Goal: Information Seeking & Learning: Check status

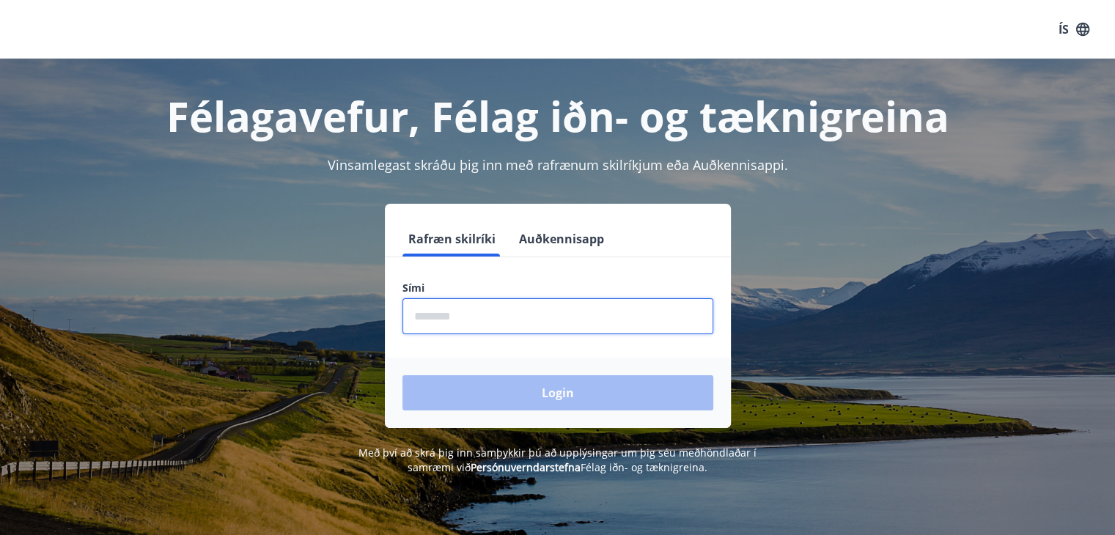
click at [466, 309] on input "phone" at bounding box center [557, 316] width 311 height 36
type input "********"
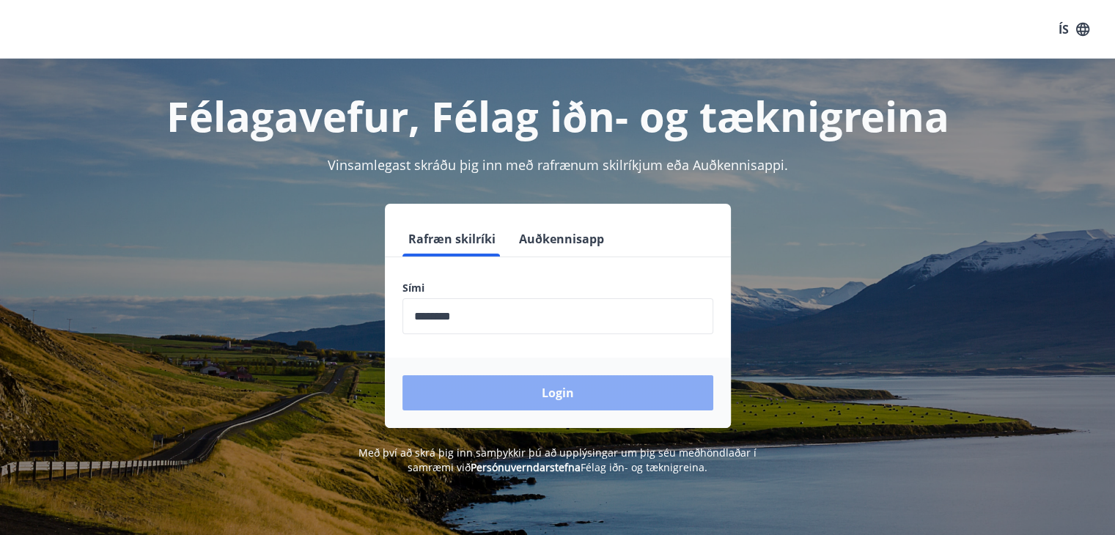
click at [509, 400] on button "Login" at bounding box center [557, 392] width 311 height 35
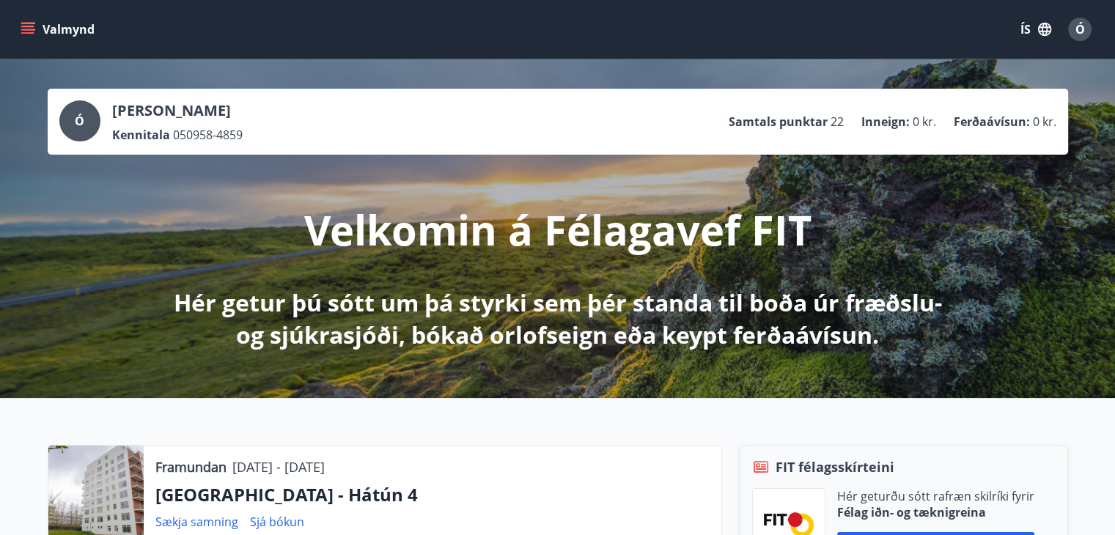
click at [43, 29] on button "Valmynd" at bounding box center [59, 29] width 83 height 26
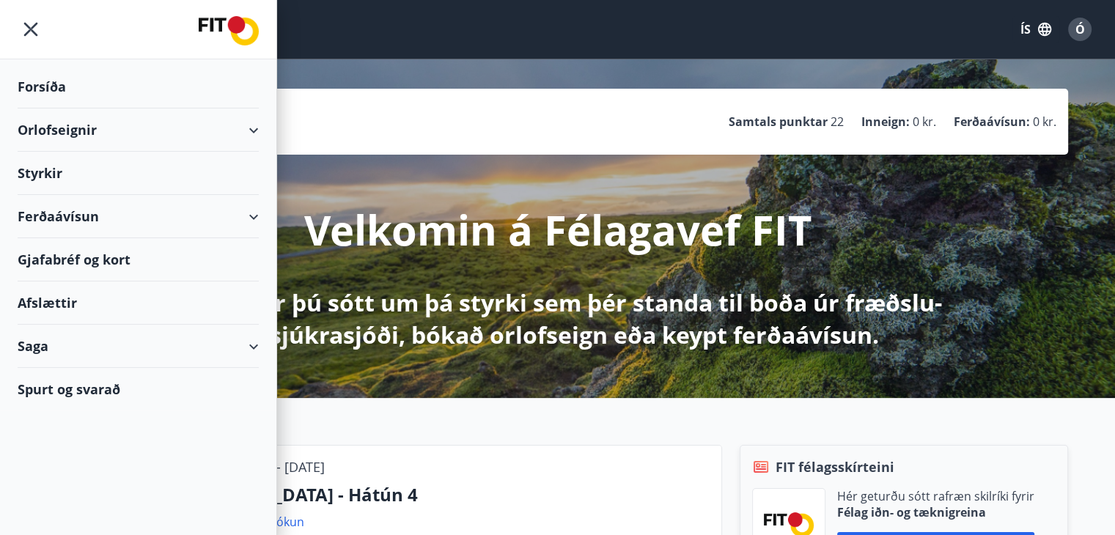
click at [65, 86] on div "Forsíða" at bounding box center [138, 86] width 241 height 43
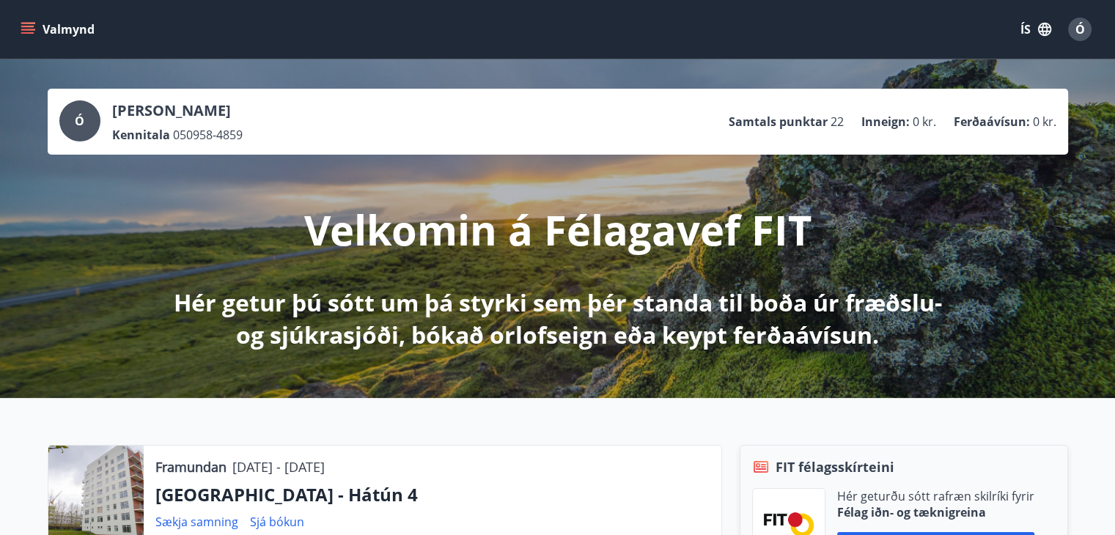
click at [33, 24] on icon "menu" at bounding box center [28, 29] width 15 height 15
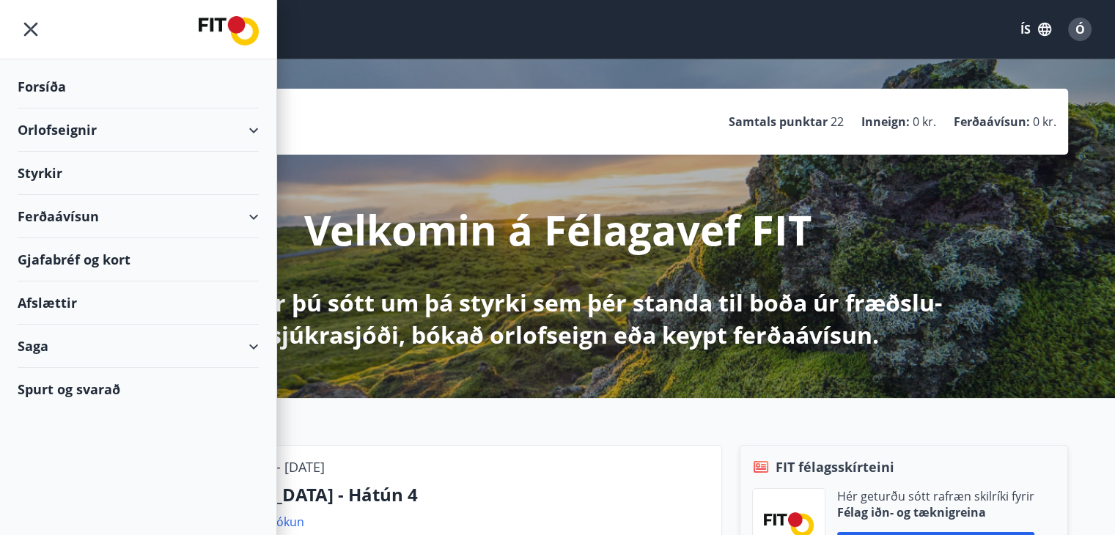
click at [54, 130] on div "Orlofseignir" at bounding box center [138, 129] width 241 height 43
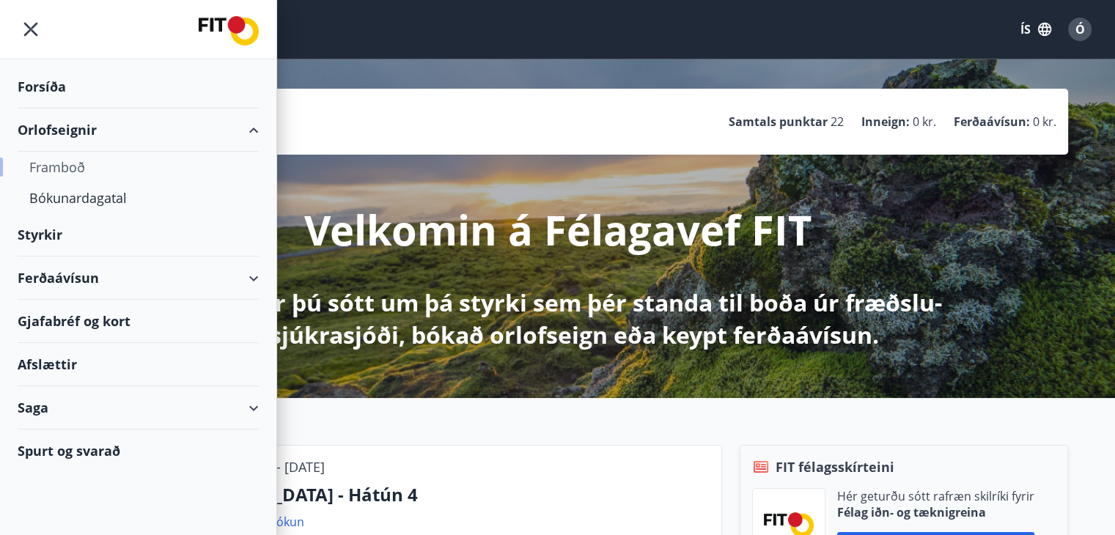
click at [62, 163] on div "Framboð" at bounding box center [138, 167] width 218 height 31
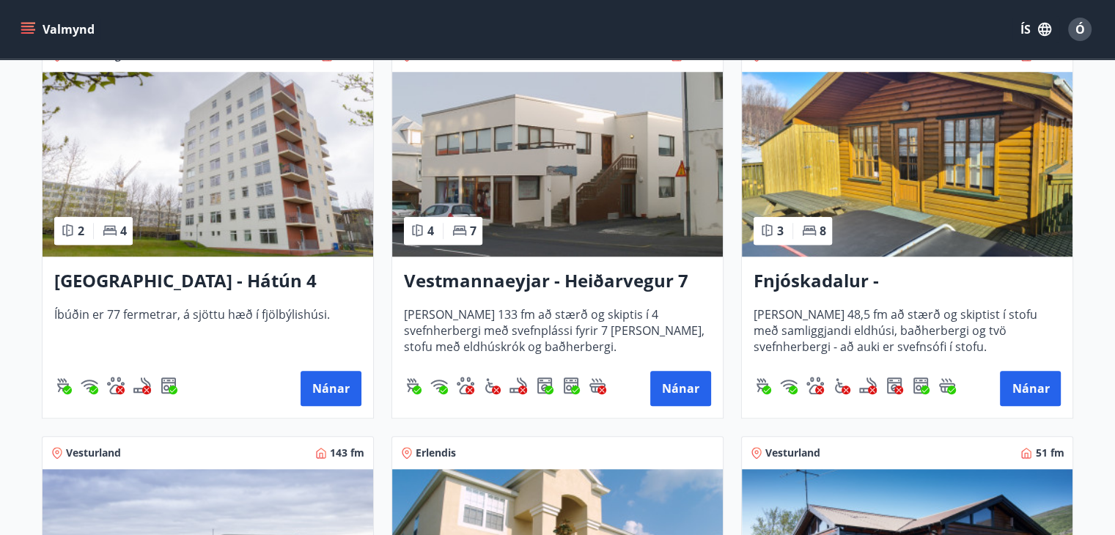
scroll to position [1686, 0]
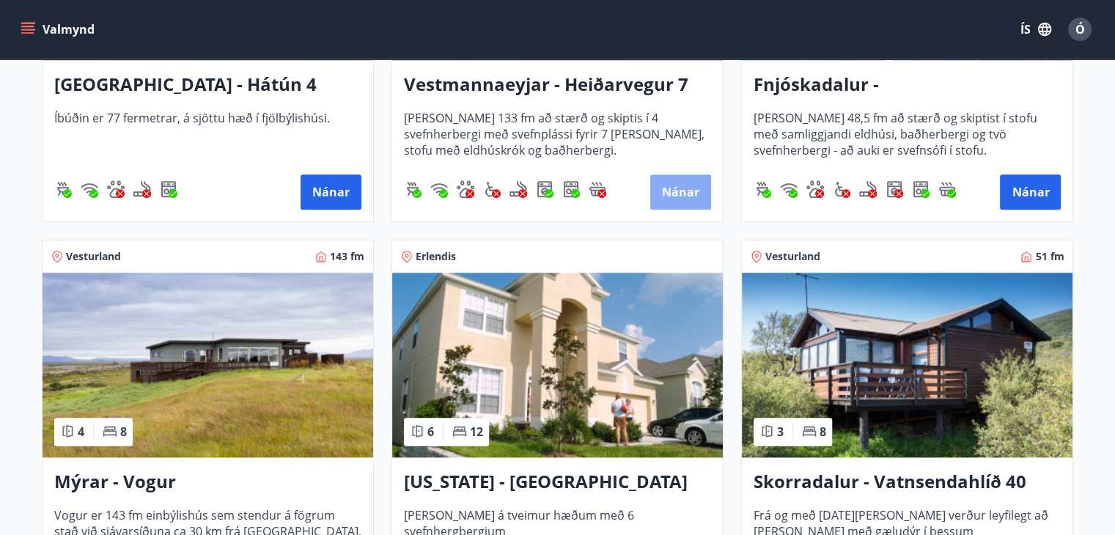
click at [666, 194] on button "Nánar" at bounding box center [680, 191] width 61 height 35
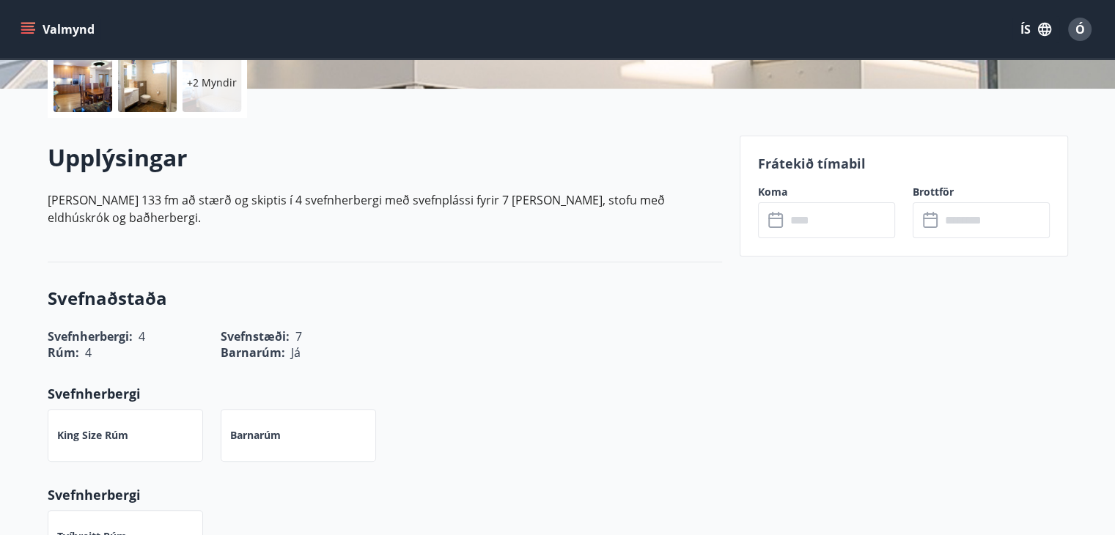
scroll to position [440, 0]
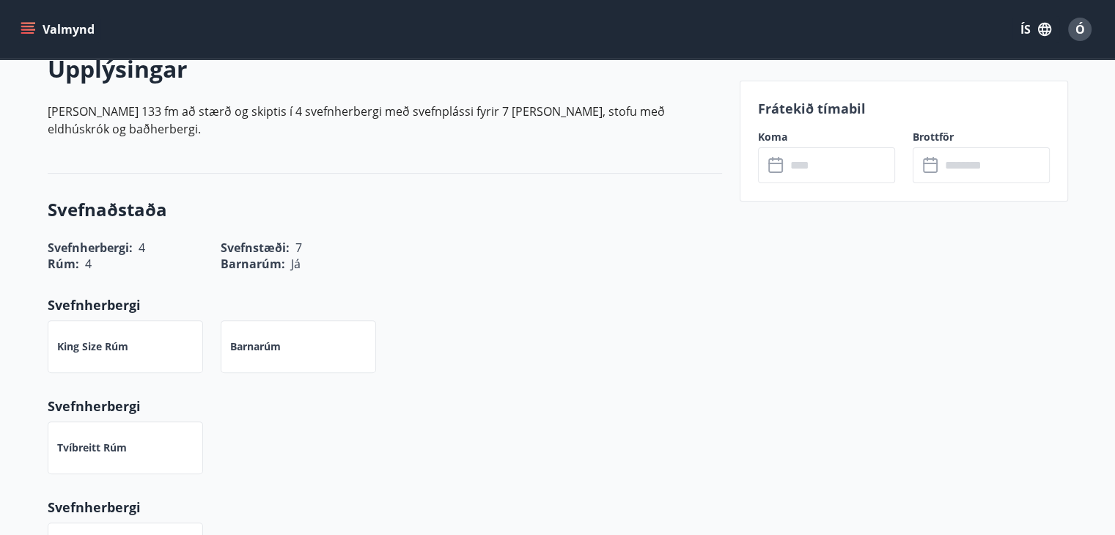
click at [780, 164] on icon at bounding box center [777, 166] width 18 height 18
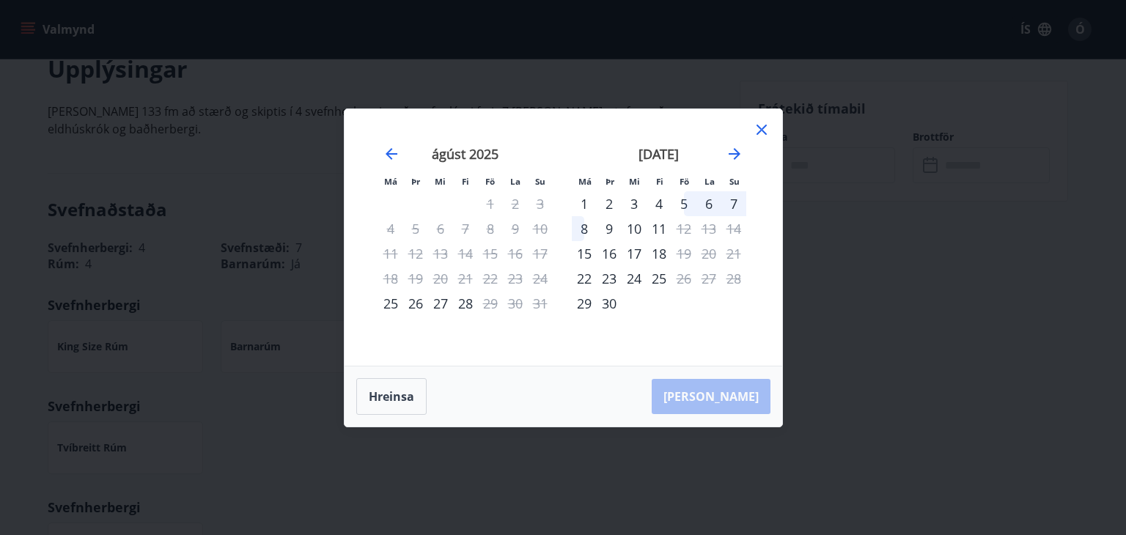
click at [218, 229] on div "Má Þr Mi Fi Fö La Su Má Þr Mi Fi Fö La Su [DATE] 1 2 3 4 5 6 7 8 9 10 11 12 13 …" at bounding box center [563, 267] width 1126 height 535
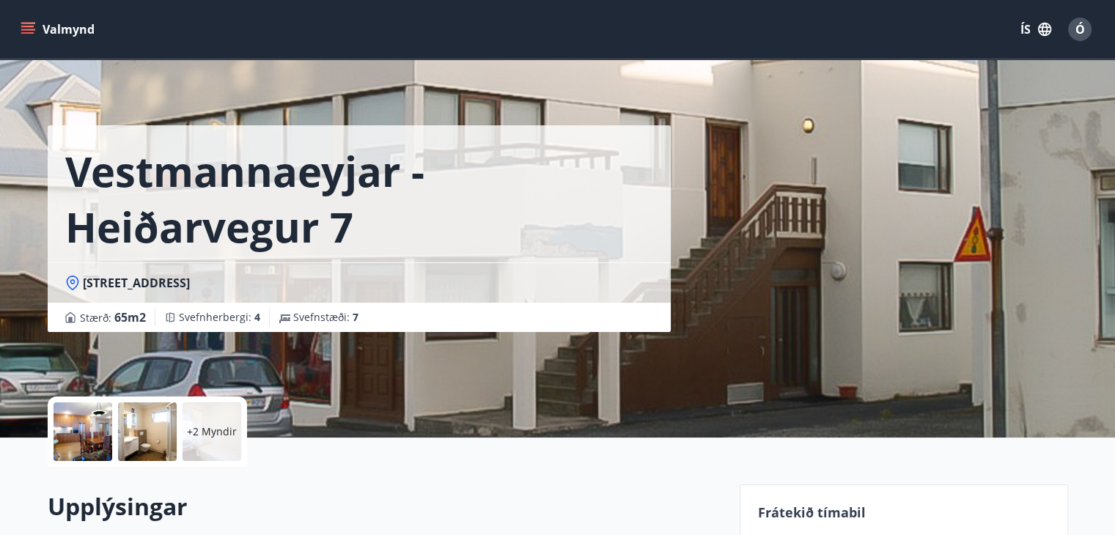
scroll to position [0, 0]
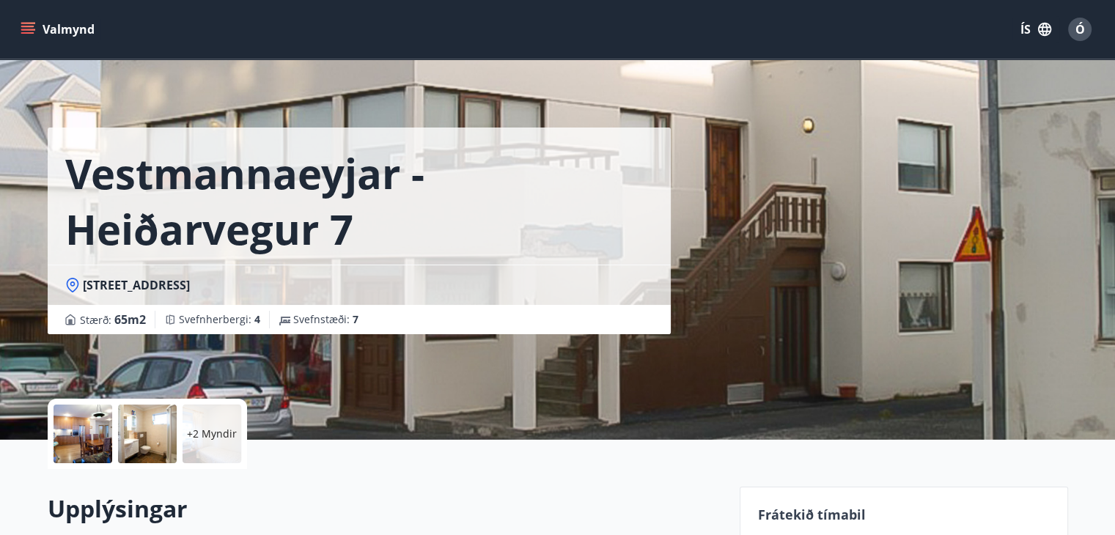
click at [598, 27] on div "Valmynd ÍS Ó" at bounding box center [558, 29] width 1080 height 35
click at [29, 34] on icon "menu" at bounding box center [28, 29] width 15 height 15
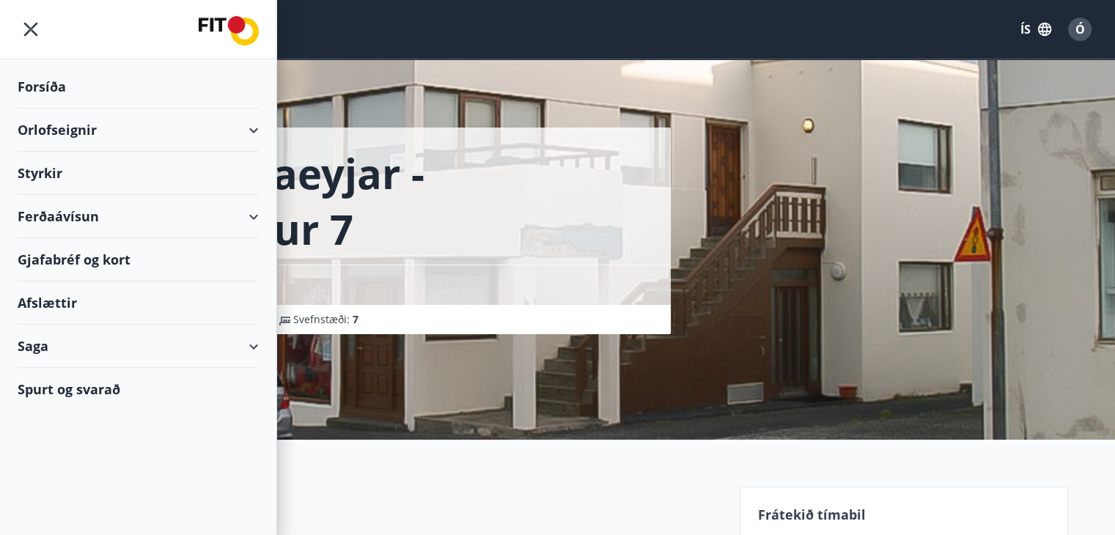
click at [75, 135] on div "Orlofseignir" at bounding box center [138, 129] width 241 height 43
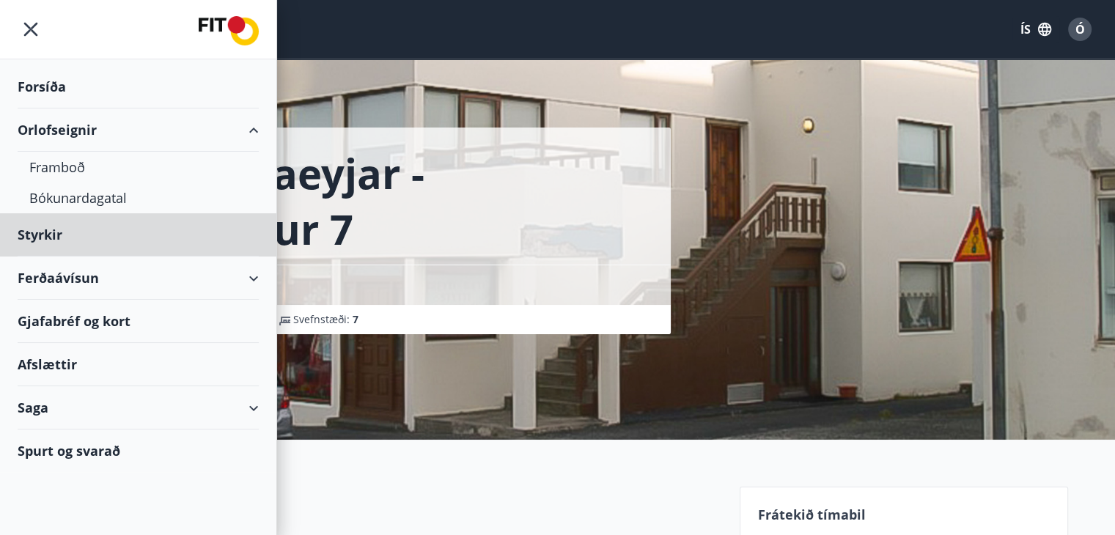
click at [54, 84] on div "Forsíða" at bounding box center [138, 86] width 241 height 43
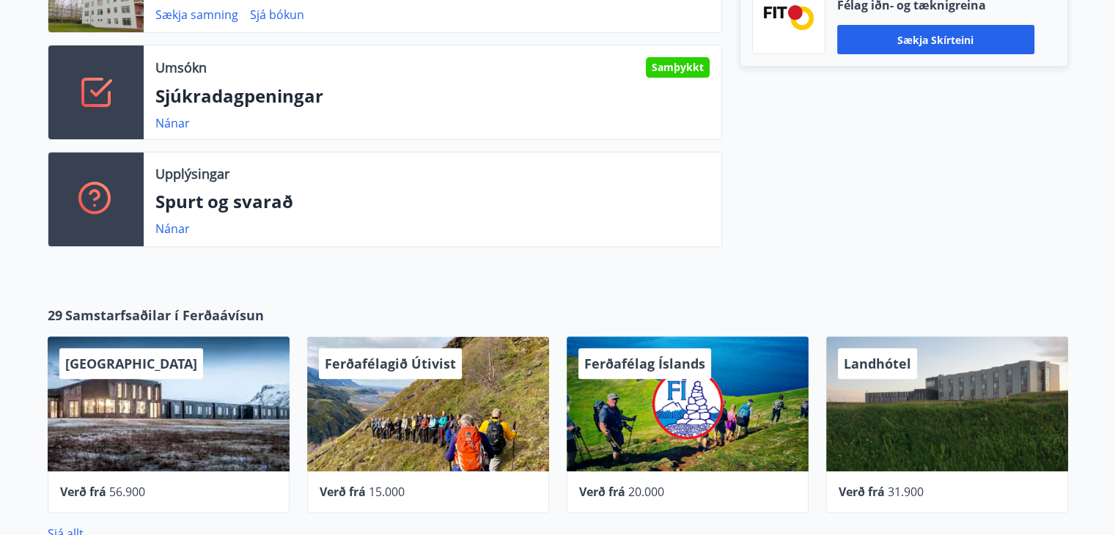
scroll to position [513, 0]
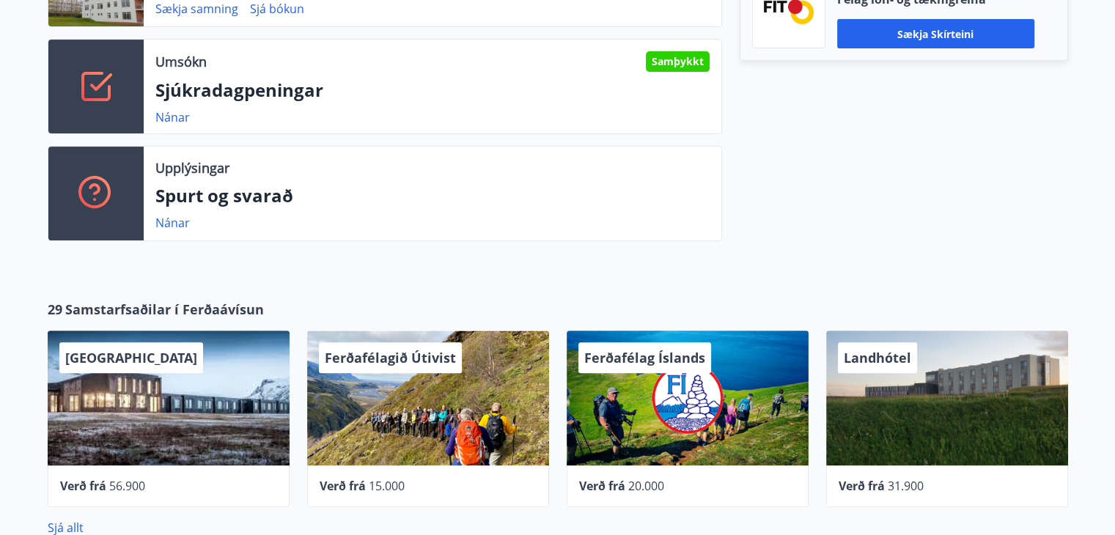
click at [676, 57] on div "Samþykkt" at bounding box center [678, 61] width 64 height 21
click at [170, 115] on link "Nánar" at bounding box center [172, 117] width 34 height 16
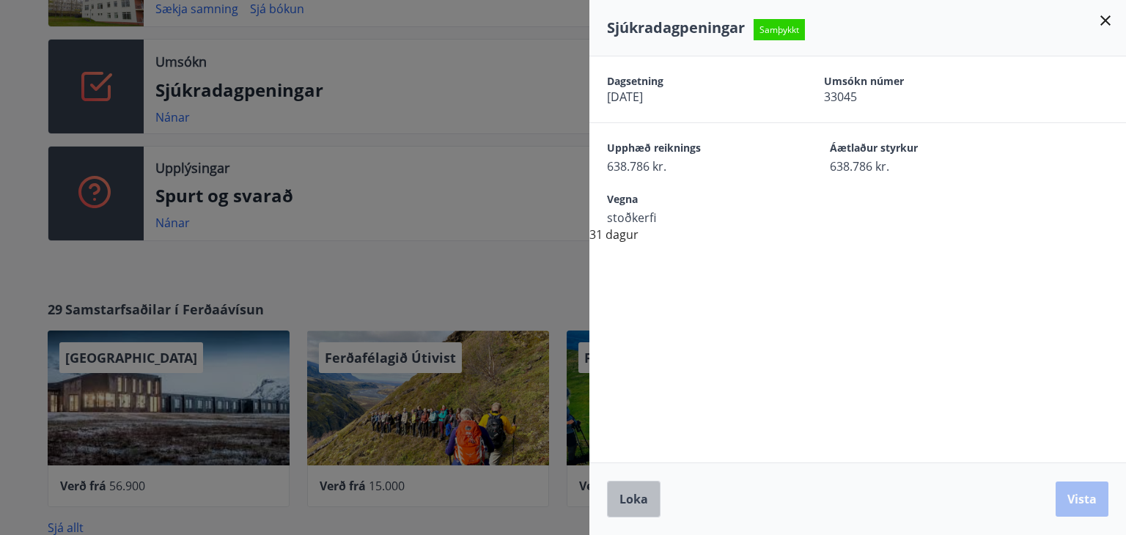
click at [633, 493] on span "Loka" at bounding box center [633, 499] width 29 height 16
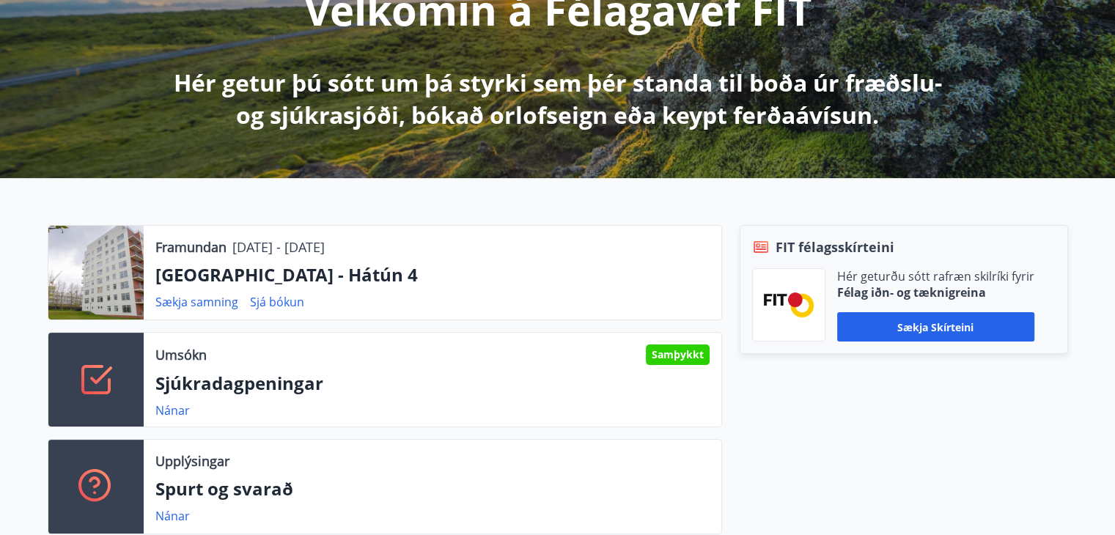
scroll to position [0, 0]
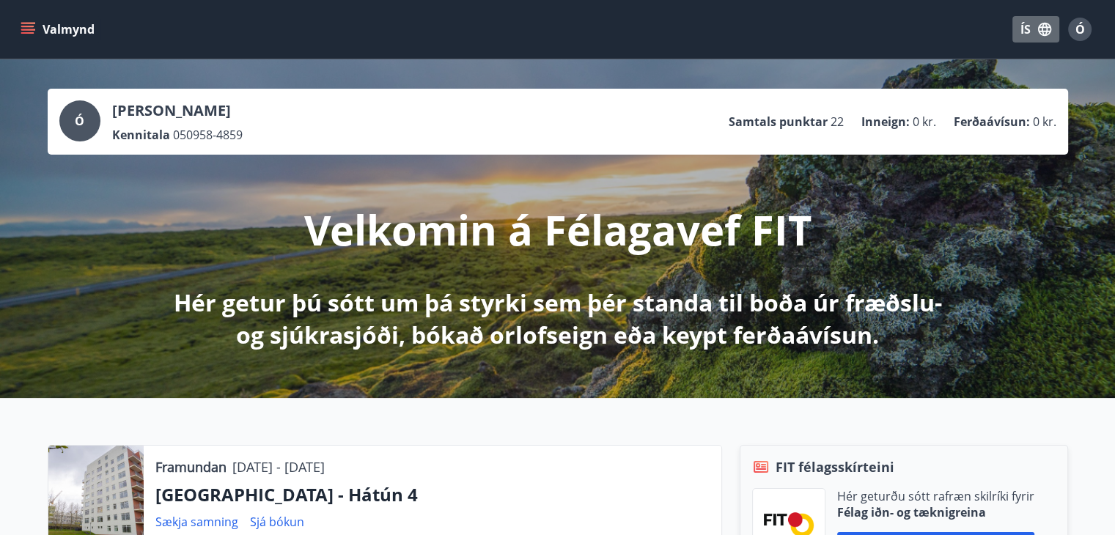
click at [1044, 31] on icon "button" at bounding box center [1044, 29] width 13 height 13
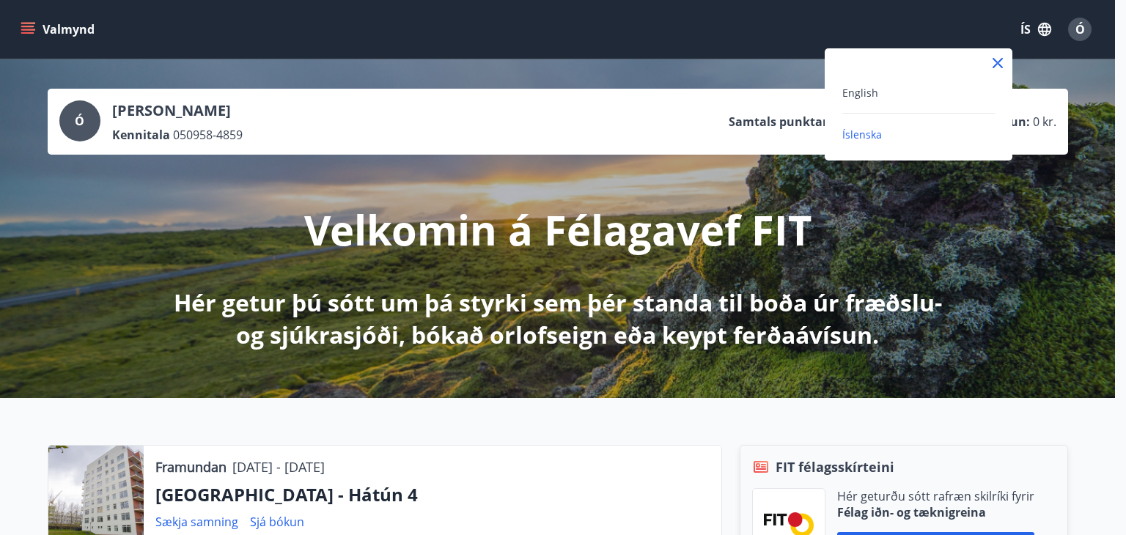
click at [444, 29] on div at bounding box center [563, 267] width 1126 height 535
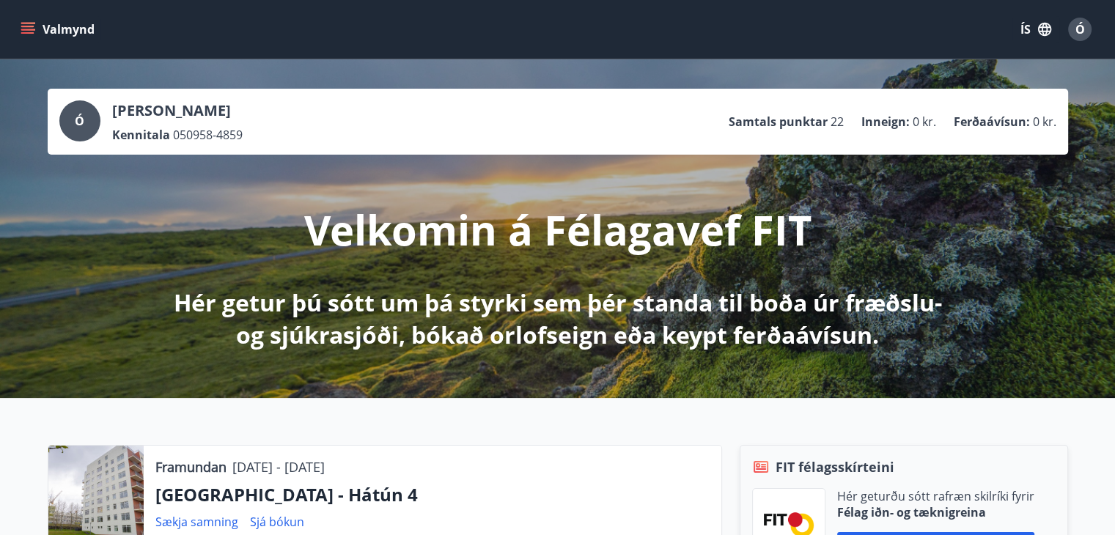
click at [72, 30] on button "Valmynd" at bounding box center [59, 29] width 83 height 26
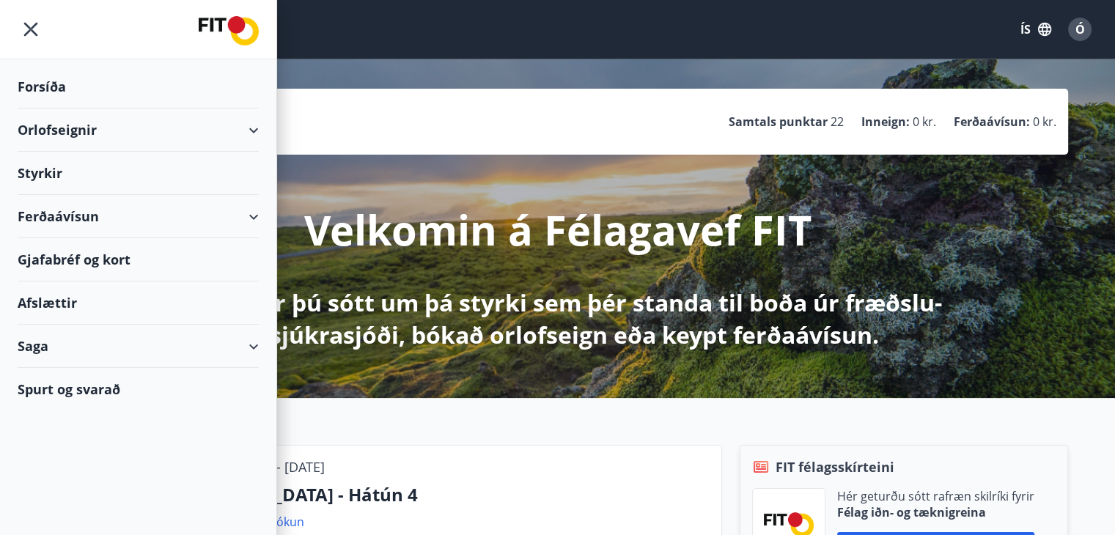
click at [38, 340] on div "Saga" at bounding box center [138, 346] width 241 height 43
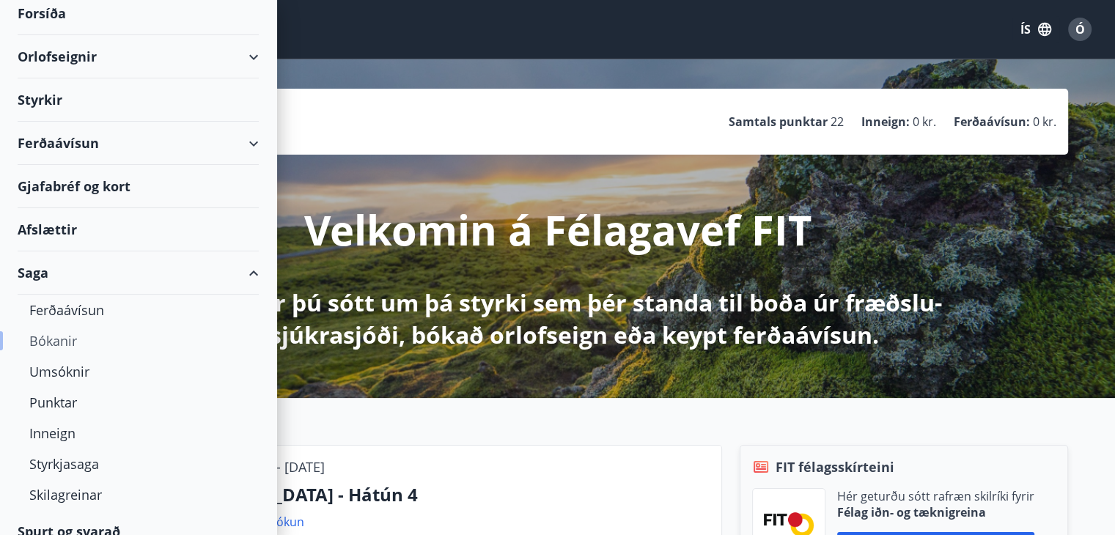
scroll to position [90, 0]
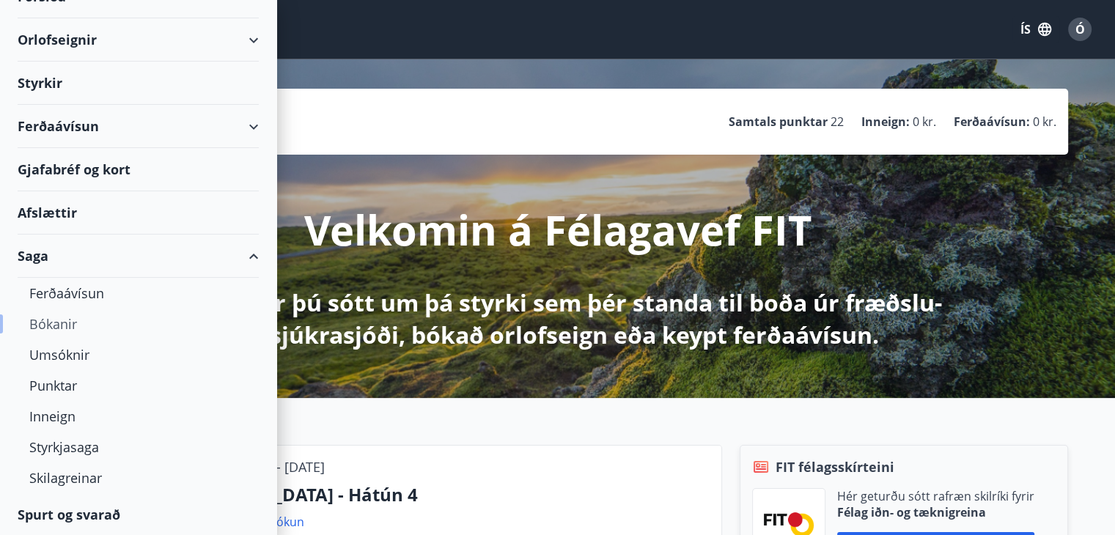
click at [53, 320] on div "Bókanir" at bounding box center [138, 324] width 218 height 31
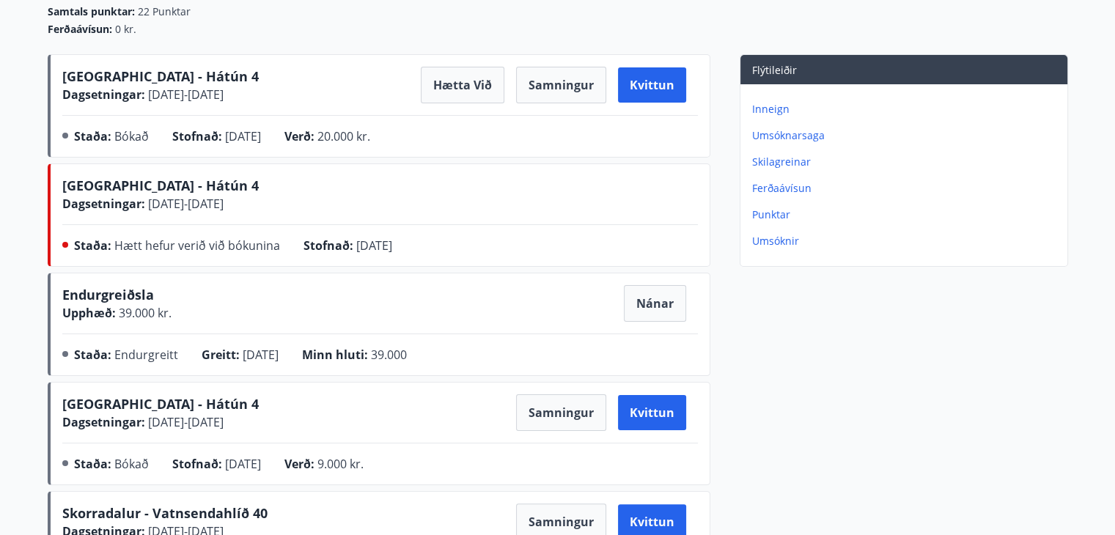
scroll to position [220, 0]
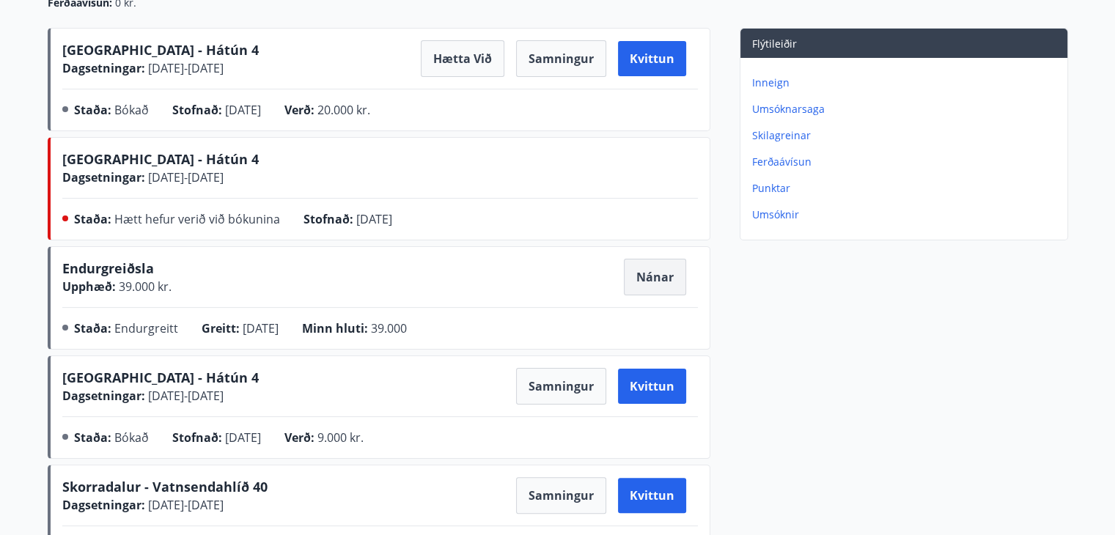
click at [643, 271] on button "Nánar" at bounding box center [655, 277] width 62 height 37
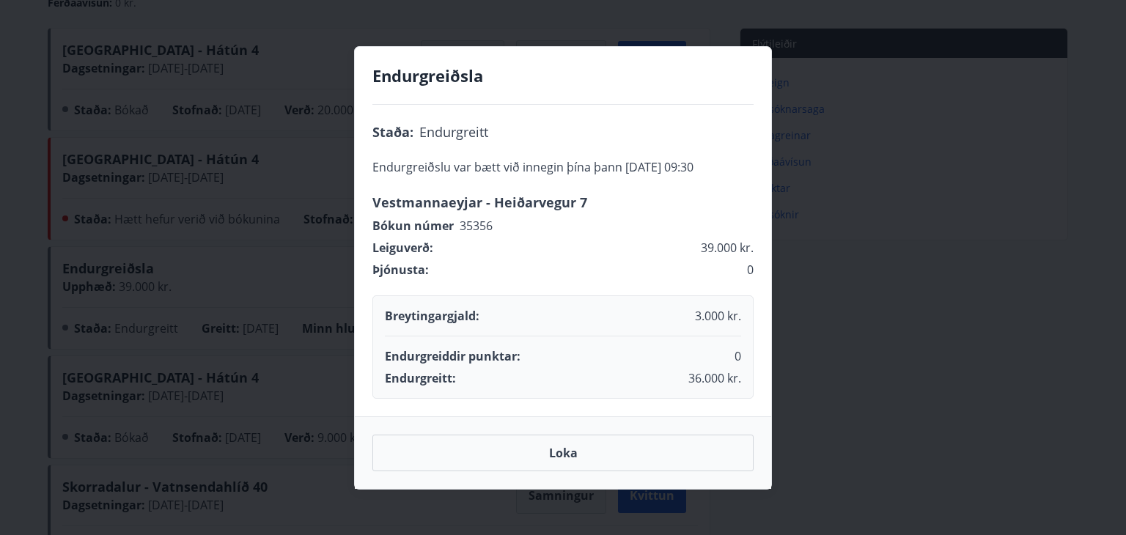
click at [976, 144] on div "Endurgreiðsla Staða : Endurgreitt Endurgreiðslu var bætt við innegin þína þann …" at bounding box center [563, 267] width 1126 height 535
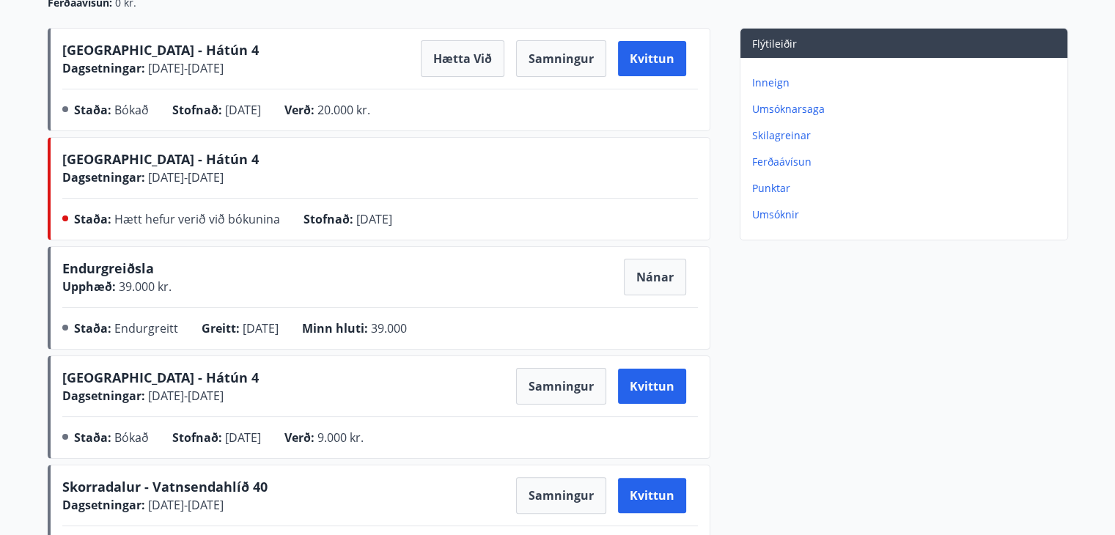
scroll to position [0, 0]
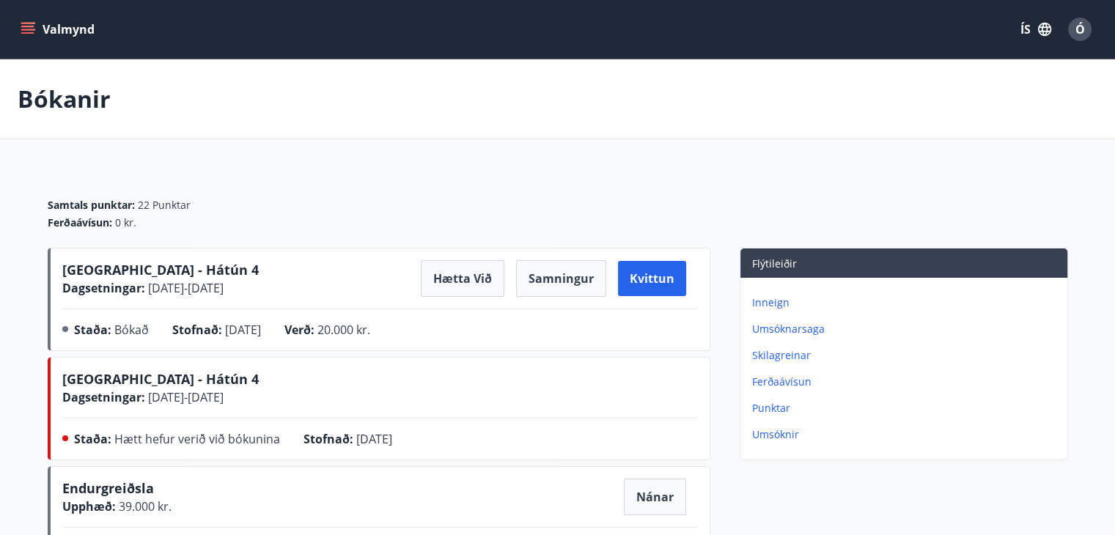
click at [67, 30] on button "Valmynd" at bounding box center [59, 29] width 83 height 26
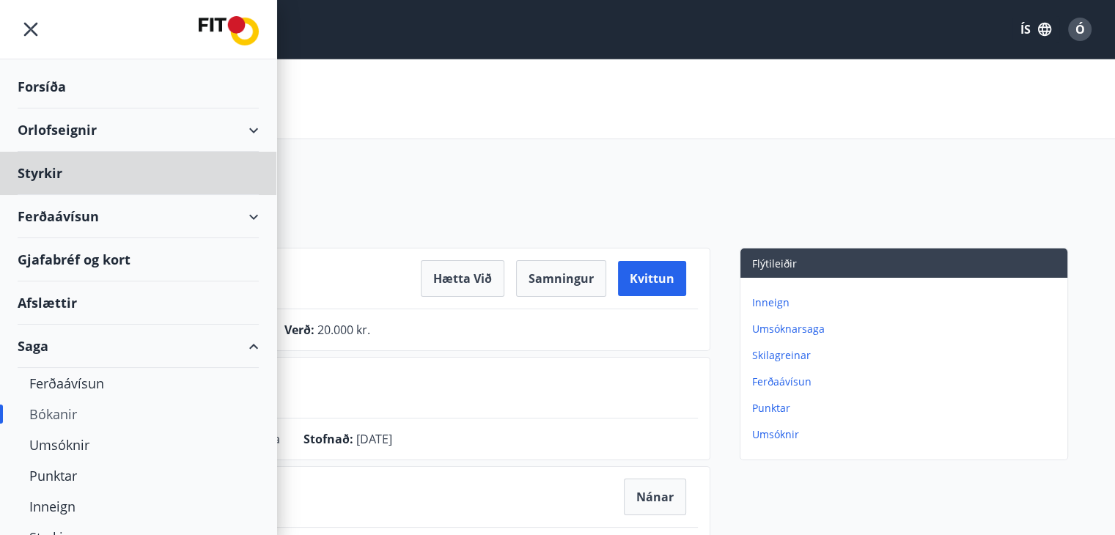
click at [55, 89] on div "Forsíða" at bounding box center [138, 86] width 241 height 43
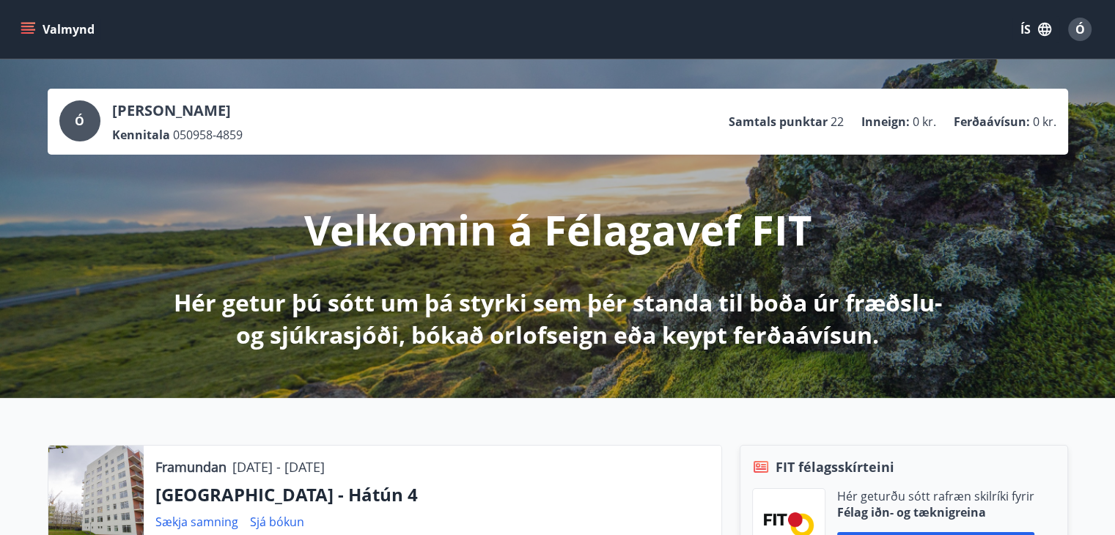
click at [24, 30] on icon "menu" at bounding box center [28, 29] width 15 height 15
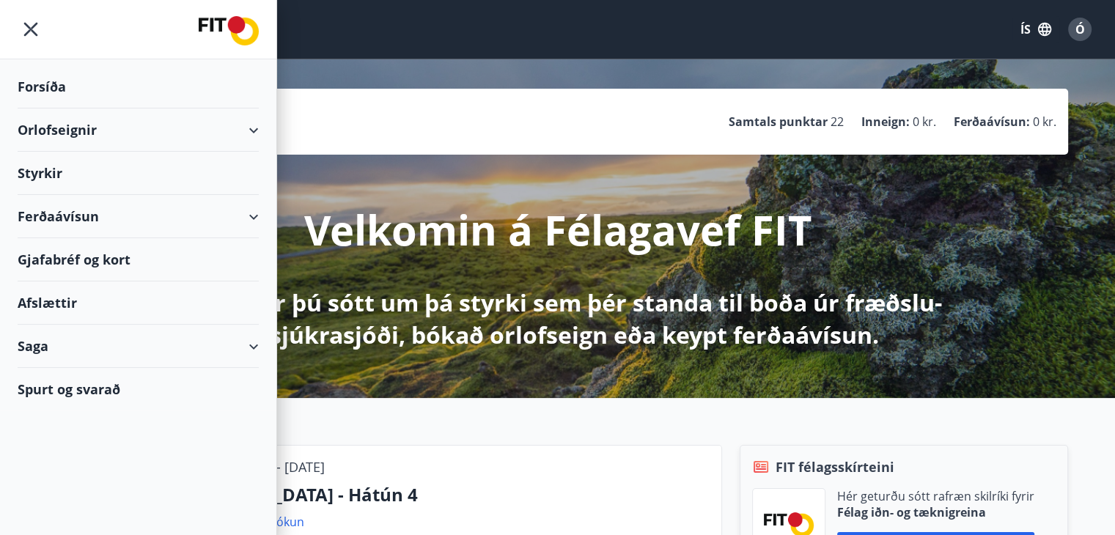
click at [37, 342] on div "Saga" at bounding box center [138, 346] width 241 height 43
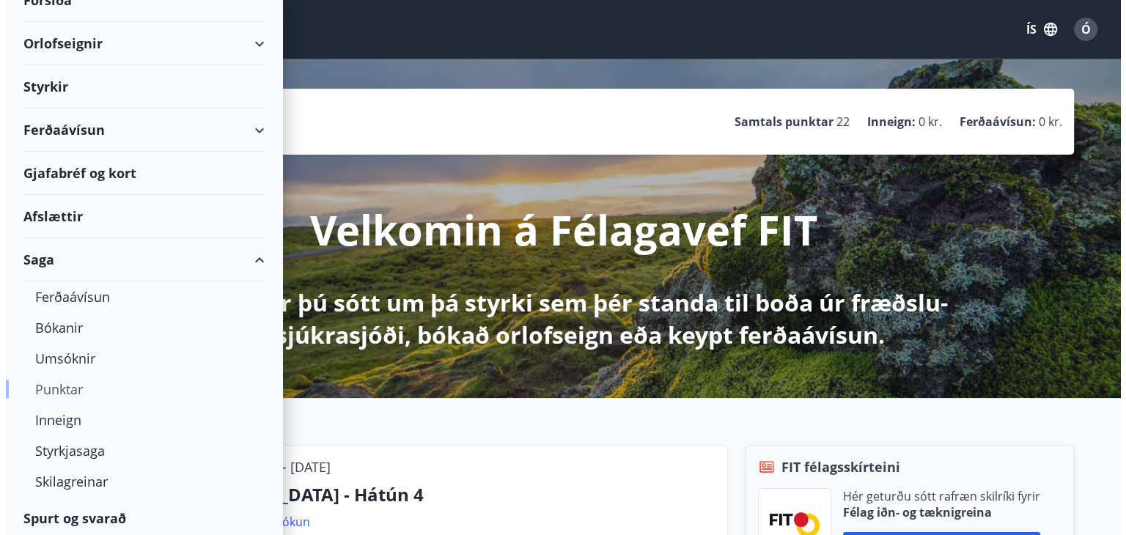
scroll to position [90, 0]
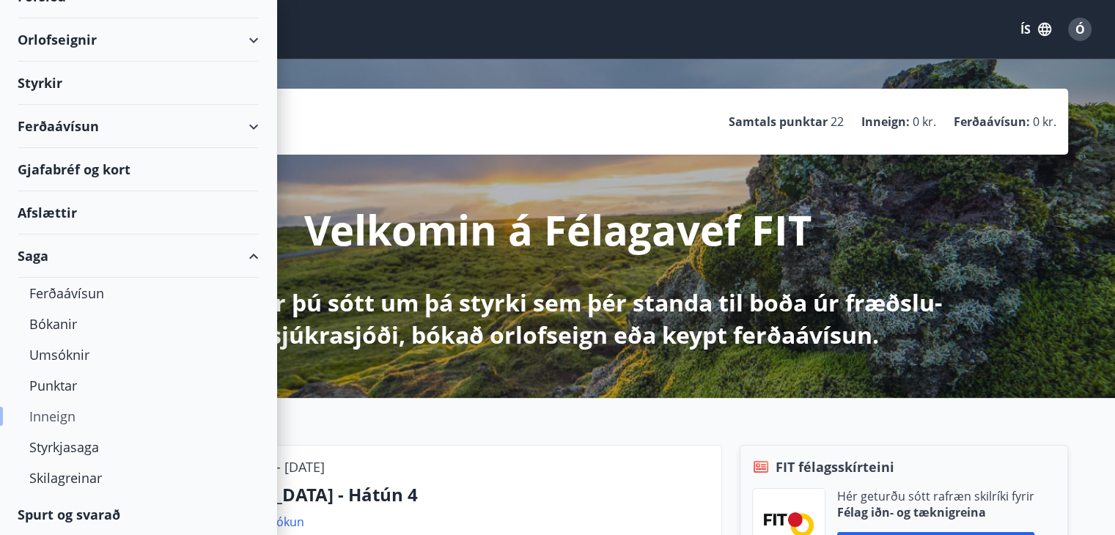
click at [67, 413] on div "Inneign" at bounding box center [138, 416] width 218 height 31
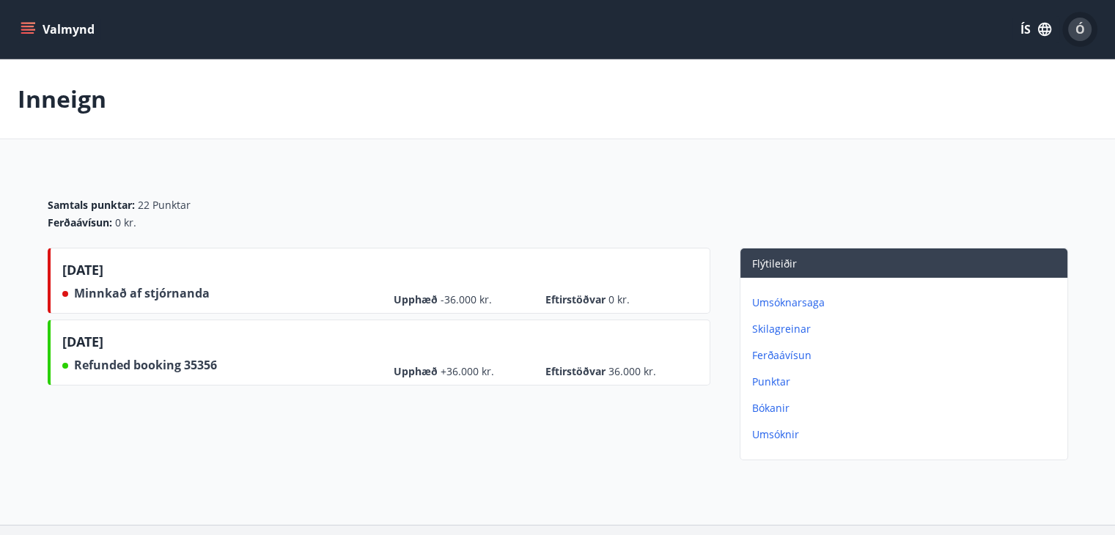
click at [1073, 24] on div "Ó" at bounding box center [1079, 29] width 23 height 23
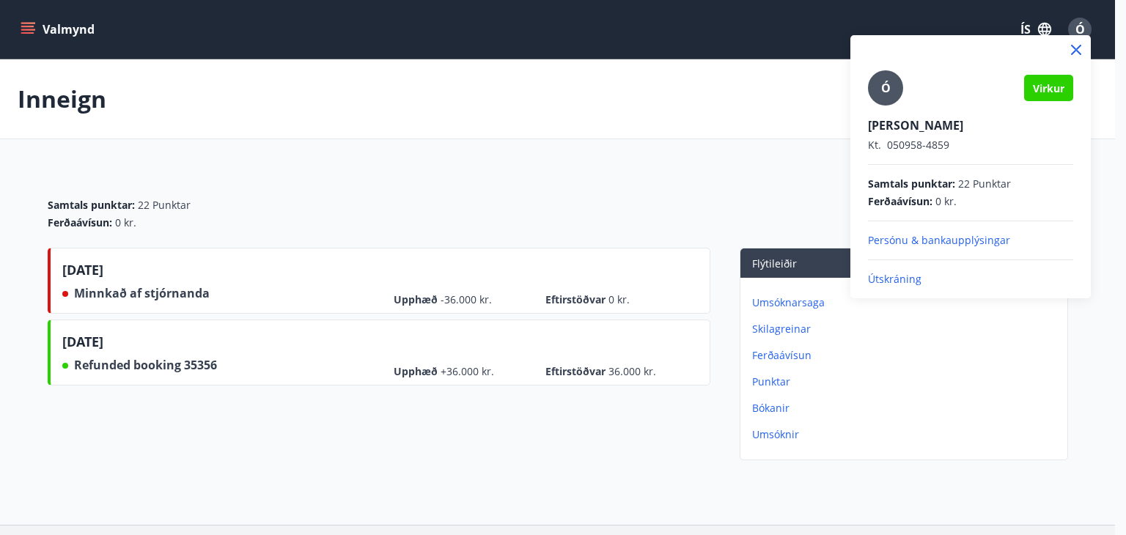
drag, startPoint x: 910, startPoint y: 280, endPoint x: 900, endPoint y: 279, distance: 10.4
click at [906, 280] on p "Útskráning" at bounding box center [970, 279] width 205 height 15
